Goal: Find specific page/section: Find specific page/section

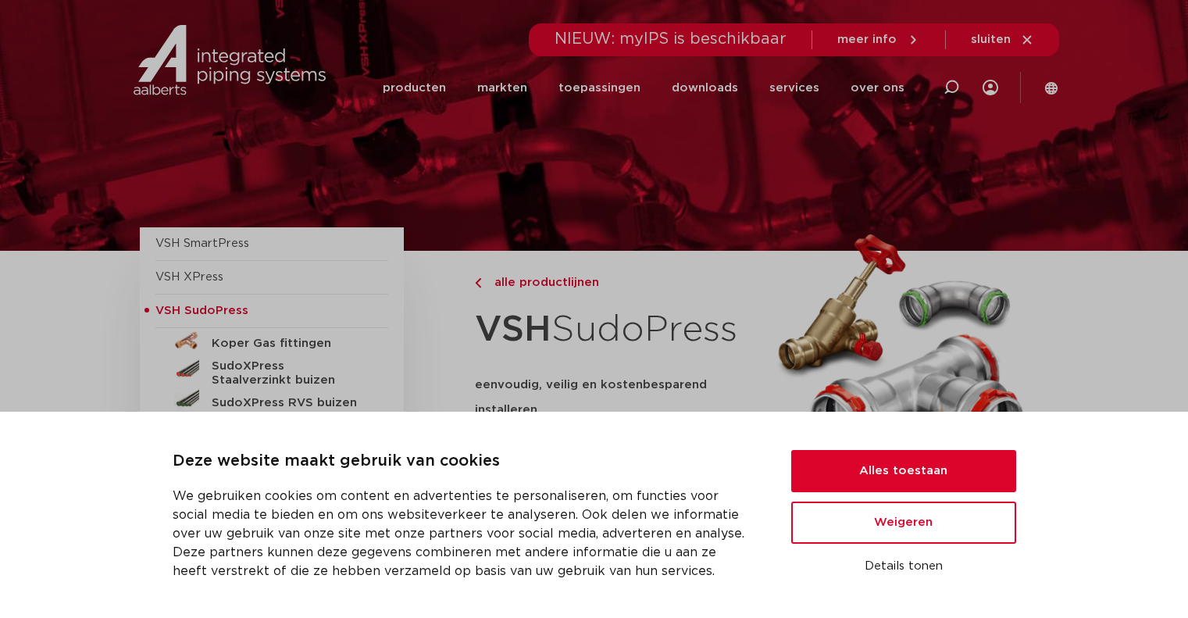
scroll to position [397, 0]
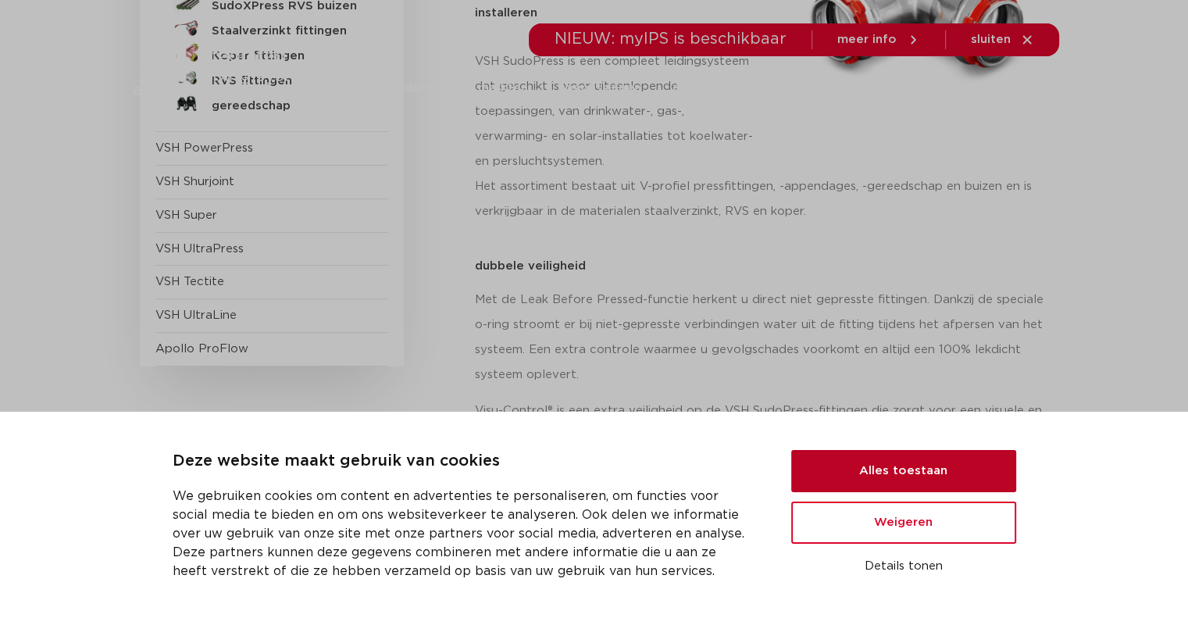
click at [882, 467] on button "Alles toestaan" at bounding box center [903, 471] width 225 height 42
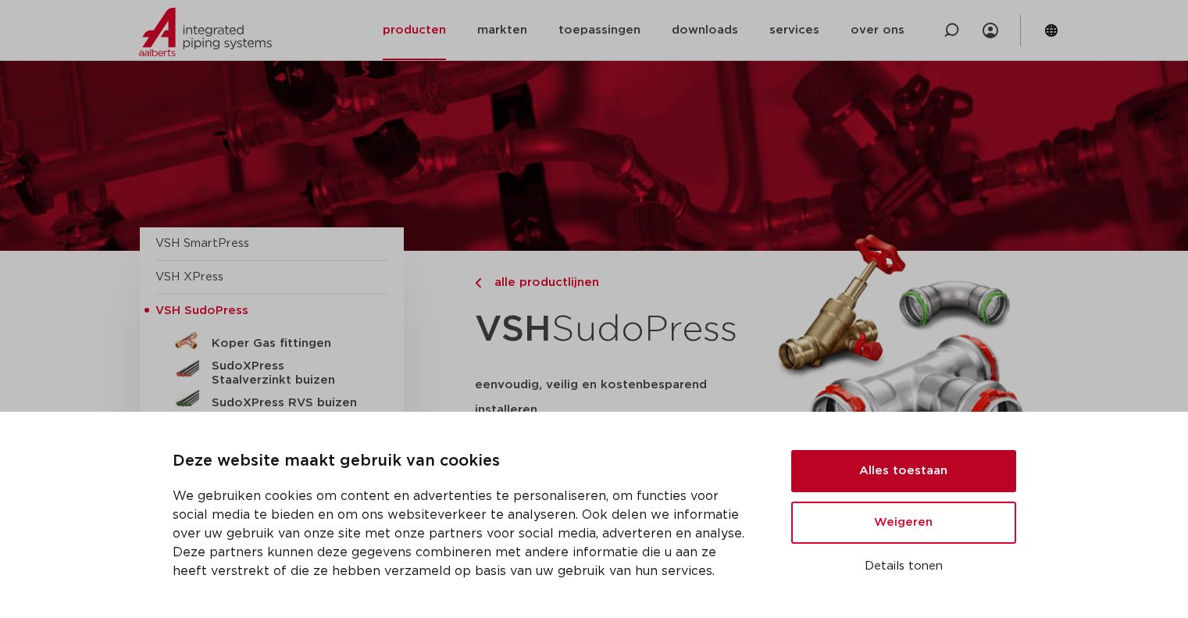
scroll to position [691, 0]
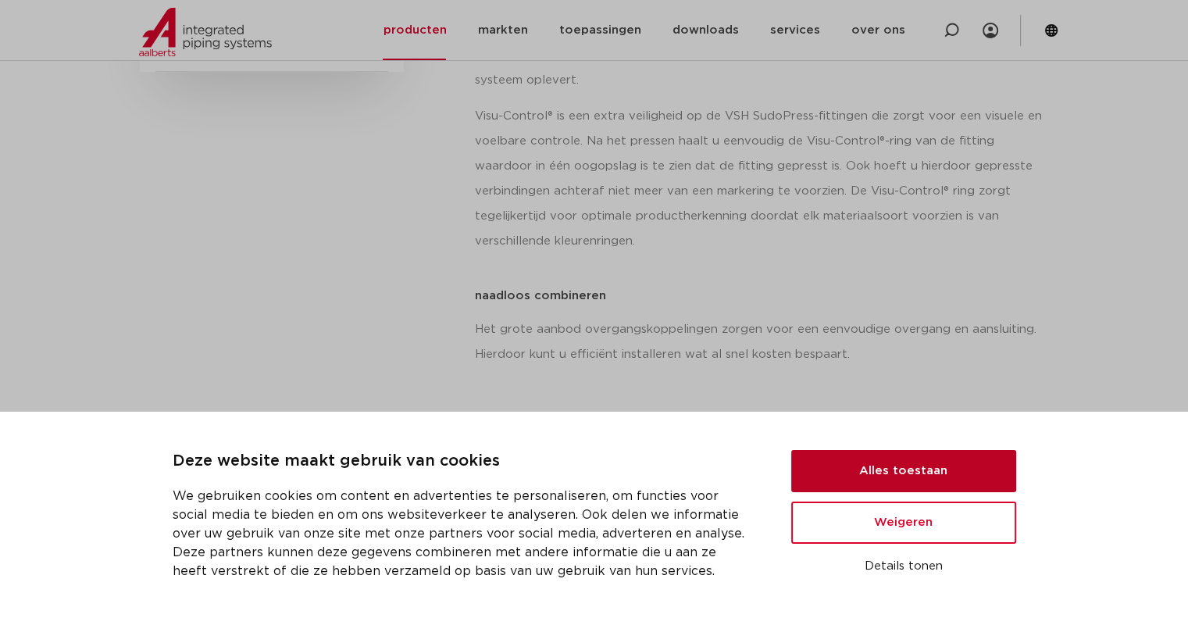
click at [882, 467] on button "Alles toestaan" at bounding box center [903, 471] width 225 height 42
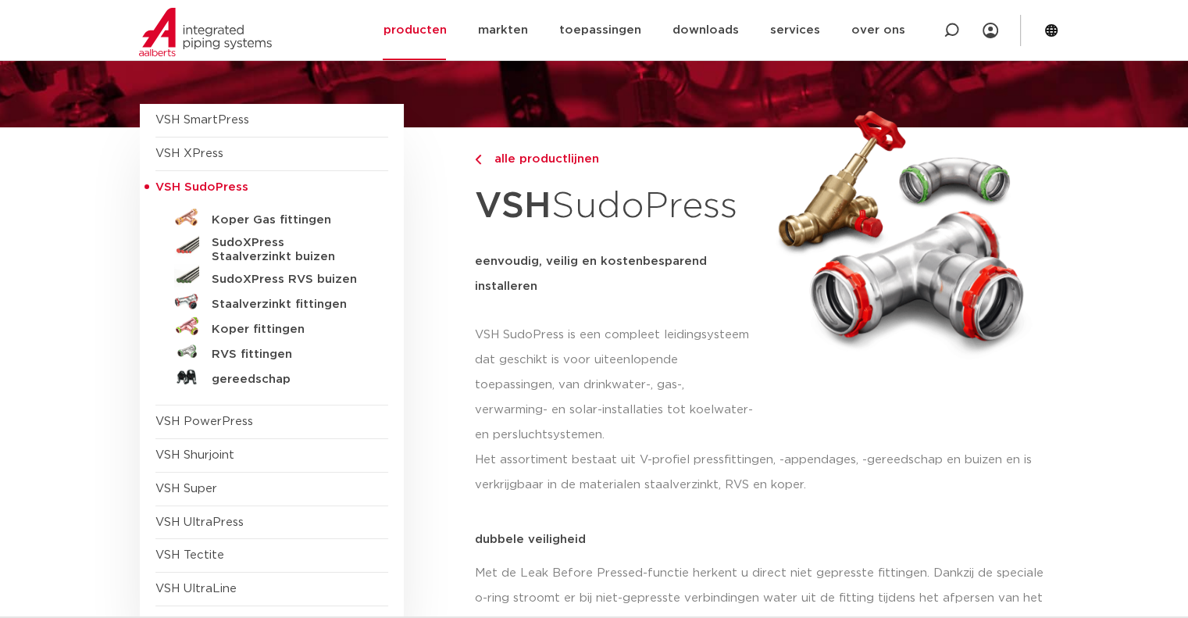
scroll to position [0, 0]
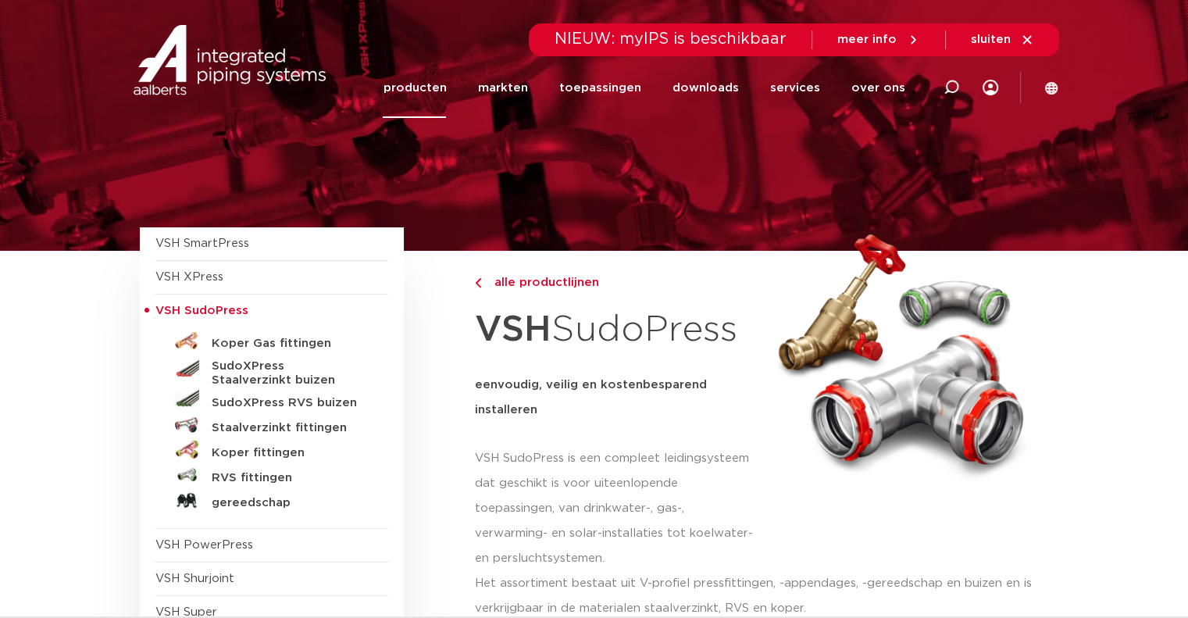
click at [428, 84] on link "producten" at bounding box center [414, 88] width 63 height 60
click at [243, 402] on h5 "SudoXPress RVS buizen" at bounding box center [289, 403] width 155 height 14
